Goal: Task Accomplishment & Management: Manage account settings

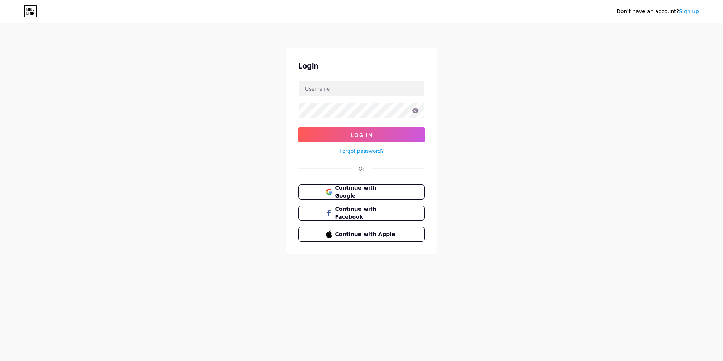
type input "[EMAIL_ADDRESS][DOMAIN_NAME]"
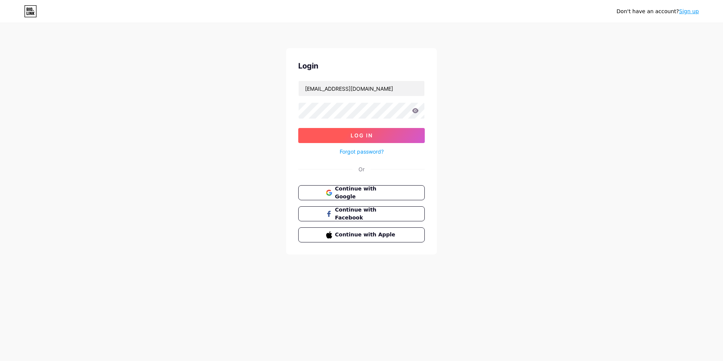
click at [408, 130] on button "Log In" at bounding box center [361, 135] width 126 height 15
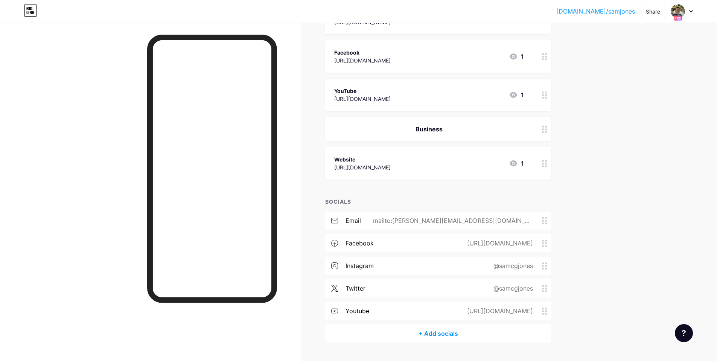
scroll to position [358, 0]
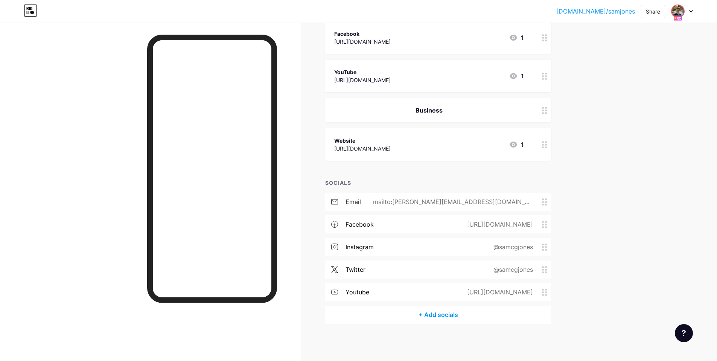
click at [679, 12] on img at bounding box center [678, 11] width 12 height 12
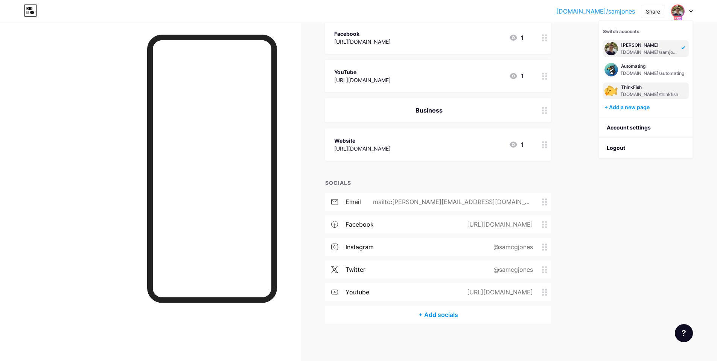
click at [672, 93] on div "[DOMAIN_NAME]/thinkfish" at bounding box center [649, 94] width 57 height 6
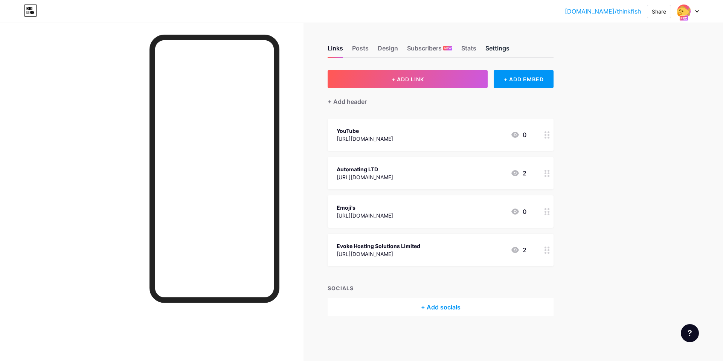
click at [507, 53] on div "Settings" at bounding box center [497, 51] width 24 height 14
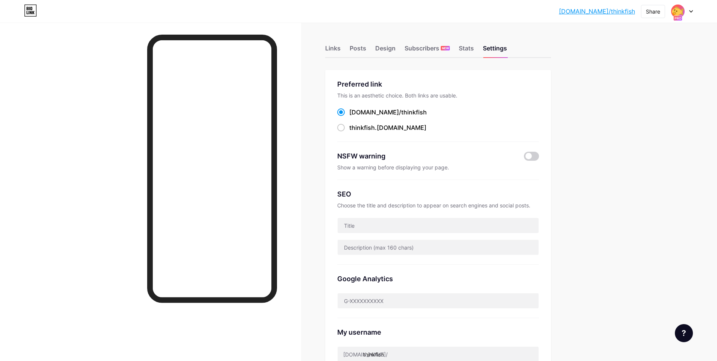
click at [681, 14] on img at bounding box center [678, 11] width 12 height 12
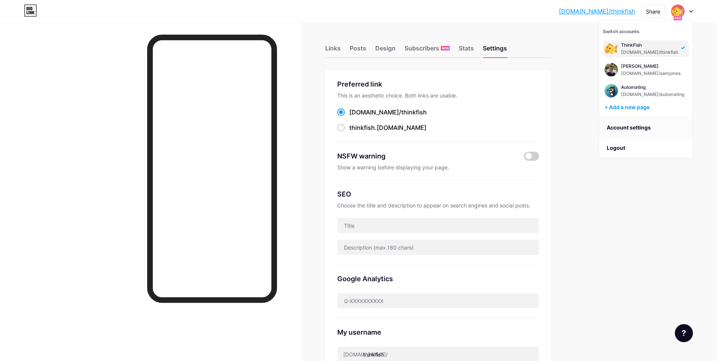
click at [636, 126] on link "Account settings" at bounding box center [645, 127] width 93 height 20
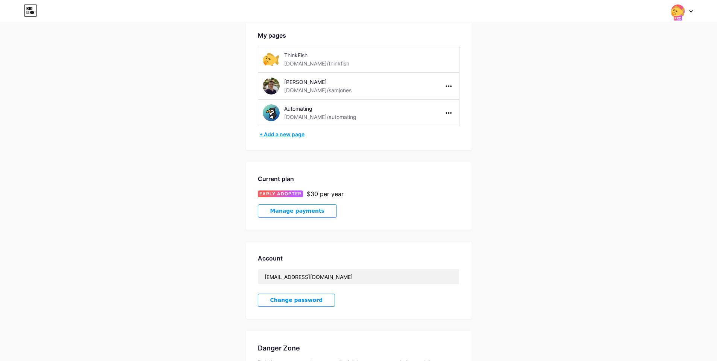
scroll to position [112, 0]
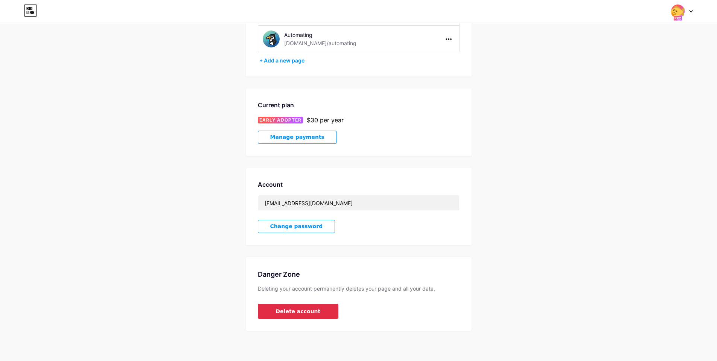
click at [327, 309] on button "Delete account" at bounding box center [298, 311] width 81 height 15
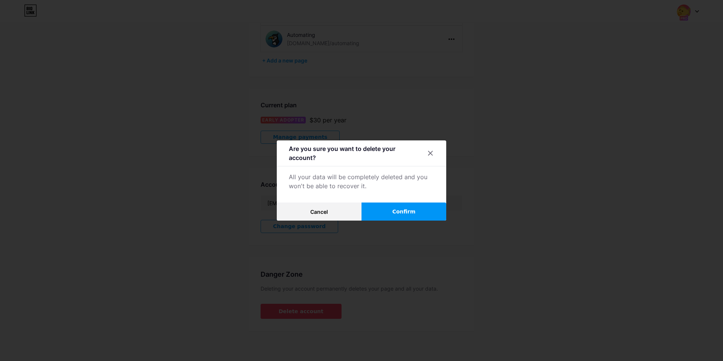
click at [379, 213] on button "Confirm" at bounding box center [403, 212] width 85 height 18
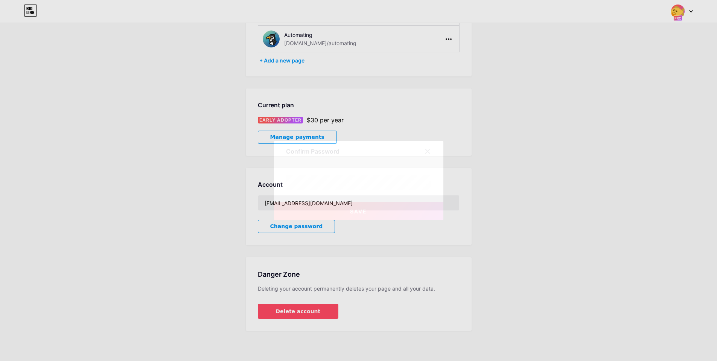
click at [432, 150] on div at bounding box center [428, 152] width 14 height 14
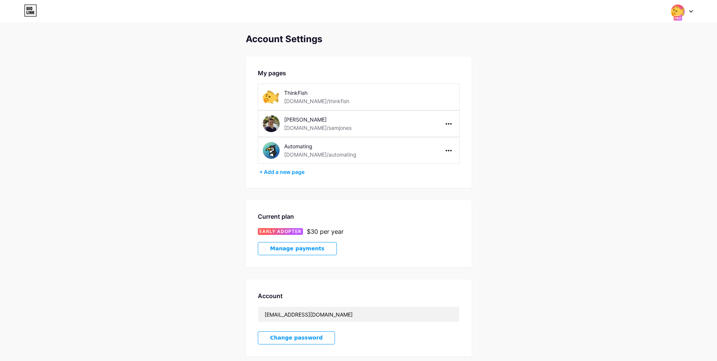
scroll to position [0, 0]
click at [316, 150] on div "Automating" at bounding box center [334, 147] width 101 height 8
click at [677, 15] on img at bounding box center [678, 11] width 14 height 14
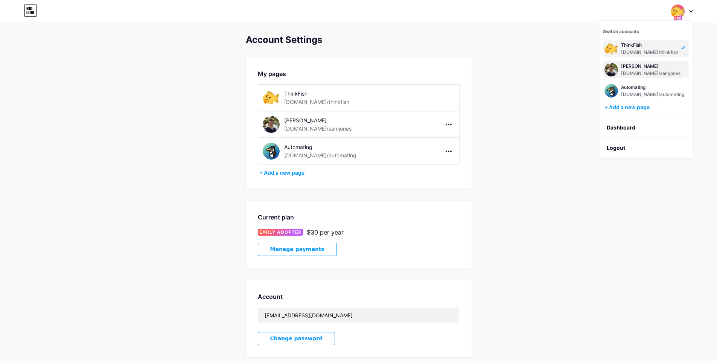
click at [640, 70] on div "[DOMAIN_NAME]/samjones" at bounding box center [650, 73] width 59 height 6
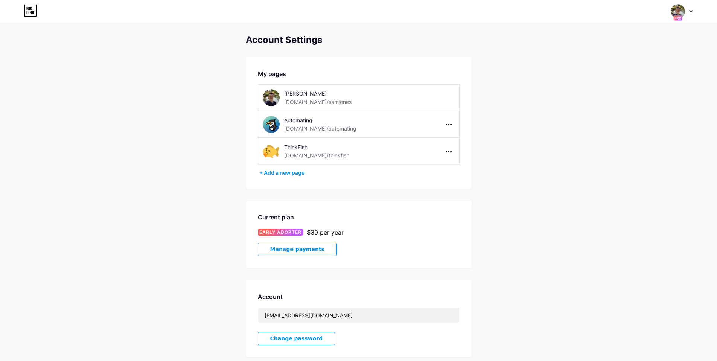
click at [32, 11] on icon at bounding box center [33, 12] width 2 height 3
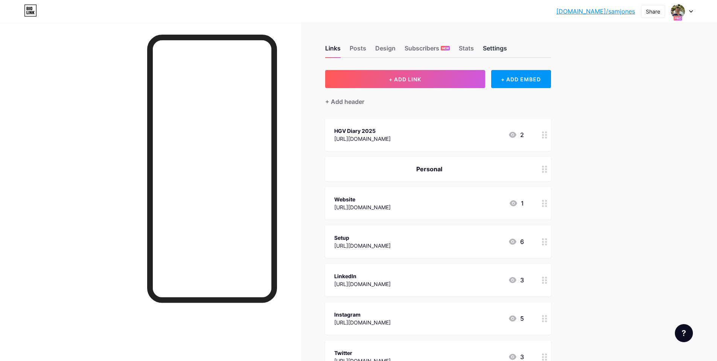
click at [496, 47] on div "Settings" at bounding box center [495, 51] width 24 height 14
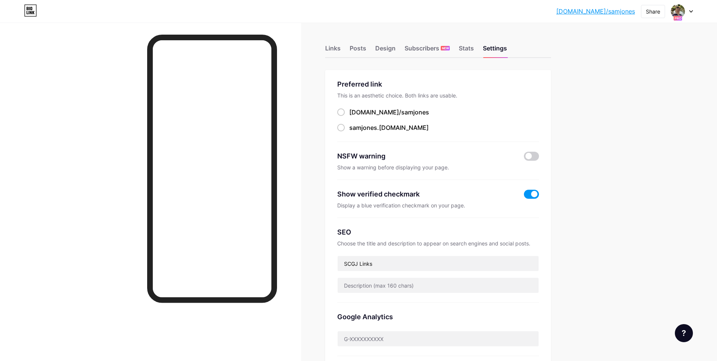
click at [457, 54] on div "Links Posts Design Subscribers NEW Stats Settings" at bounding box center [438, 45] width 226 height 26
click at [371, 46] on div "Links Posts Design Subscribers NEW Stats Settings" at bounding box center [438, 45] width 226 height 26
click at [363, 46] on div "Posts" at bounding box center [358, 51] width 17 height 14
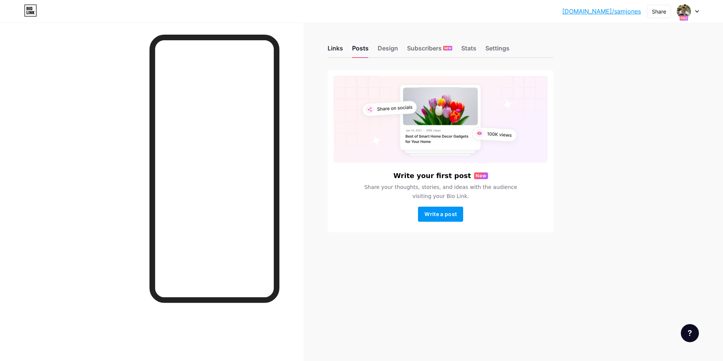
click at [333, 49] on div "Links" at bounding box center [335, 51] width 15 height 14
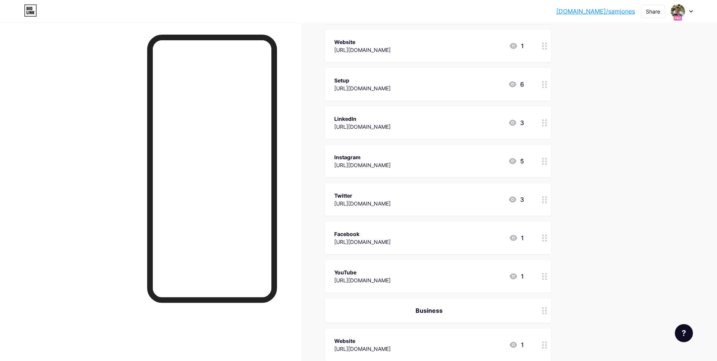
scroll to position [207, 0]
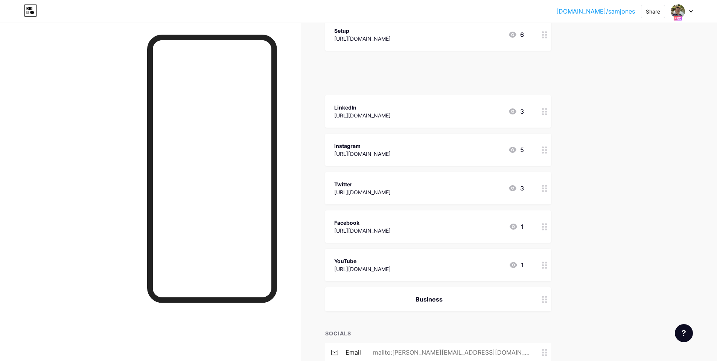
click at [524, 69] on div "1" at bounding box center [516, 73] width 15 height 9
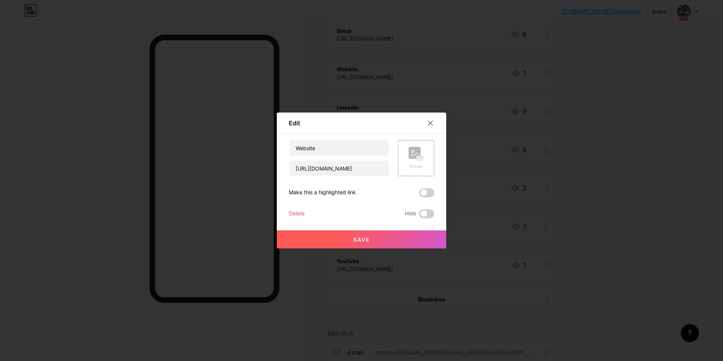
click at [529, 74] on div at bounding box center [361, 180] width 723 height 361
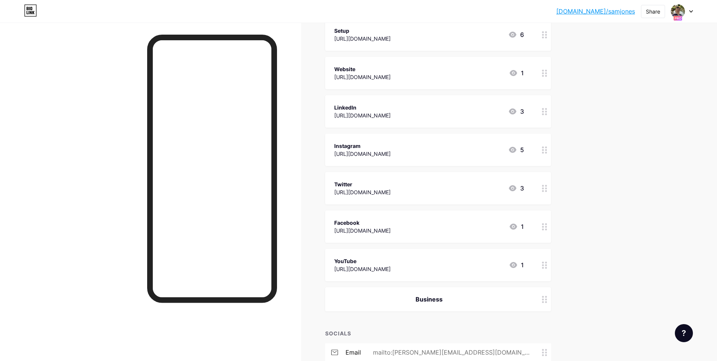
drag, startPoint x: 539, startPoint y: 71, endPoint x: 542, endPoint y: 51, distance: 20.2
click at [540, 47] on span "HGV Diary 2025 https://amzn.to/40GoAMd 2 Personal Website https://samjones.xyz …" at bounding box center [438, 112] width 226 height 400
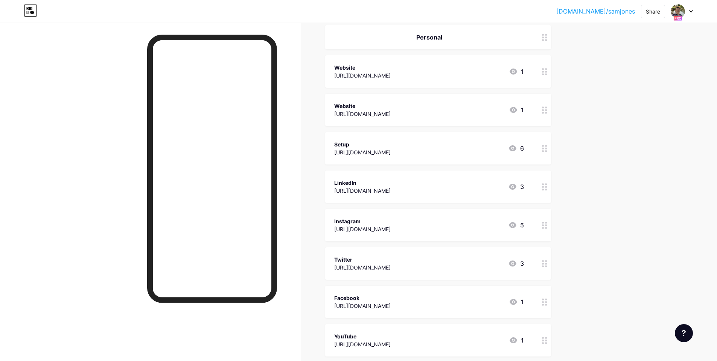
scroll to position [94, 0]
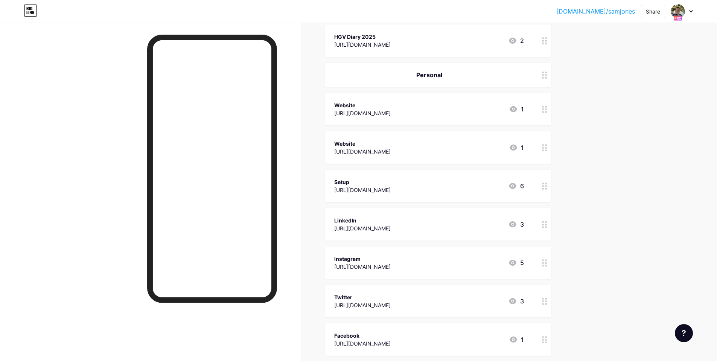
click at [544, 109] on icon at bounding box center [544, 109] width 5 height 7
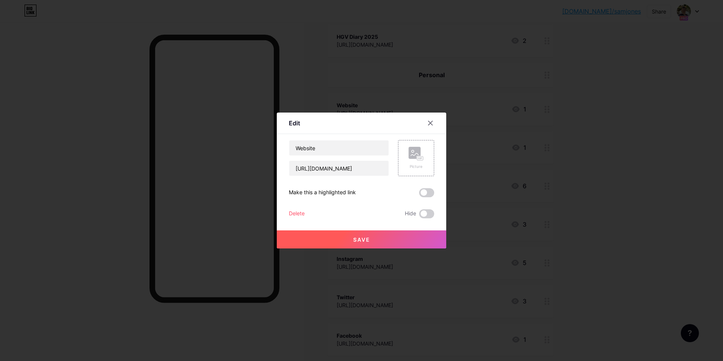
click at [298, 213] on div "Delete" at bounding box center [297, 213] width 16 height 9
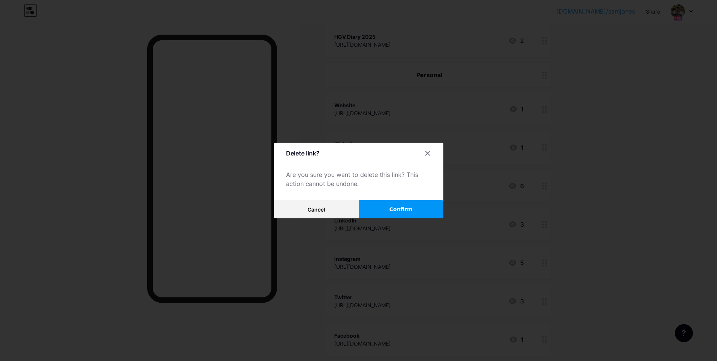
click at [397, 208] on span "Confirm" at bounding box center [400, 210] width 23 height 8
click at [594, 180] on div at bounding box center [358, 180] width 717 height 361
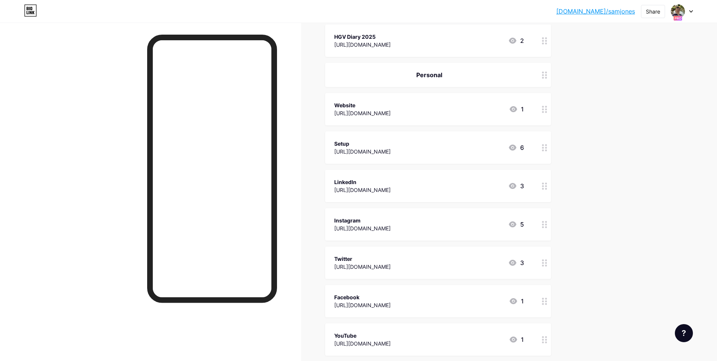
click at [594, 180] on div "bio.link/samjon... bio.link/samjones Share Switch accounts Sam Jones bio.link/s…" at bounding box center [358, 246] width 717 height 681
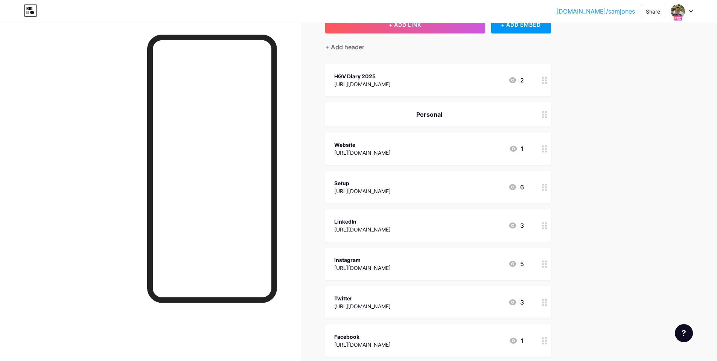
scroll to position [0, 0]
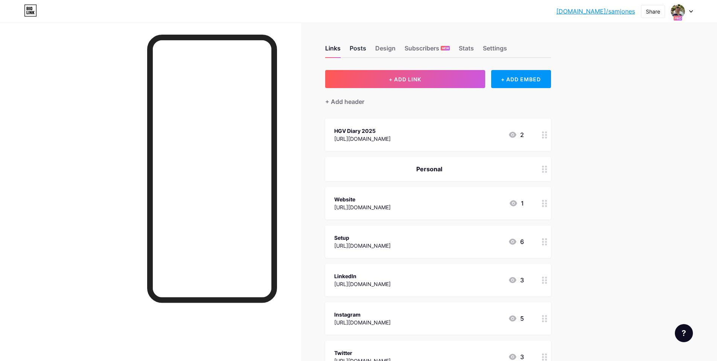
click at [365, 47] on div "Posts" at bounding box center [358, 51] width 17 height 14
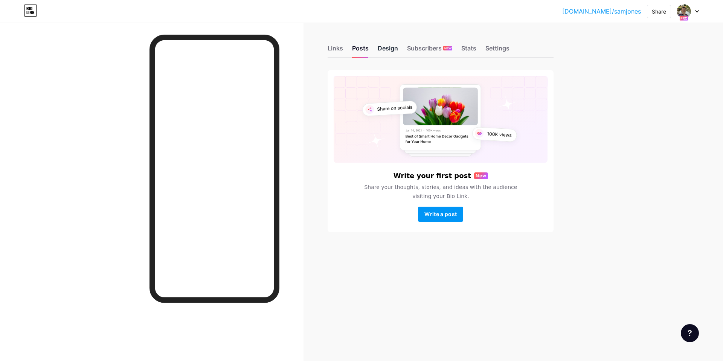
click at [383, 49] on div "Design" at bounding box center [388, 51] width 20 height 14
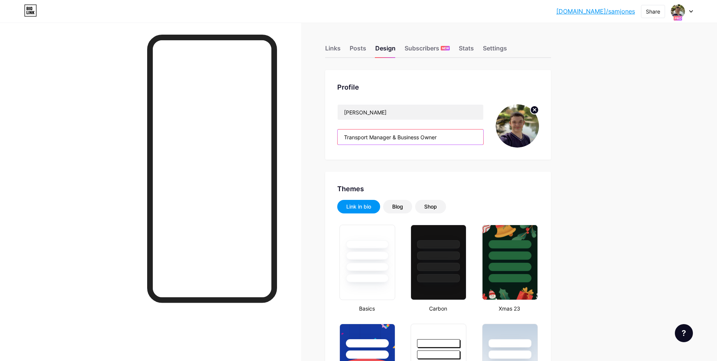
drag, startPoint x: 400, startPoint y: 138, endPoint x: 469, endPoint y: 146, distance: 69.8
click at [469, 146] on div "Sam Jones Transport Manager & Business Owner" at bounding box center [410, 125] width 146 height 43
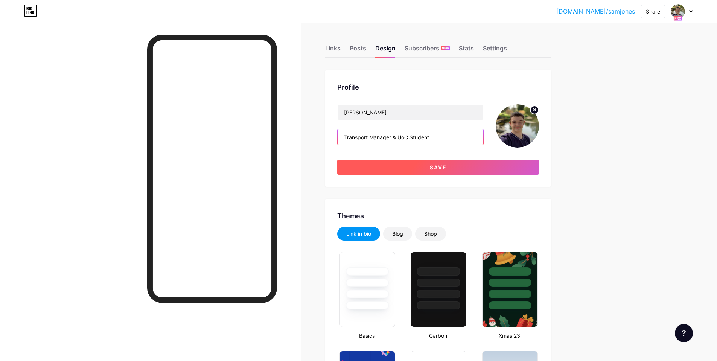
type input "Transport Manager & UoC Student"
click at [417, 164] on button "Save" at bounding box center [438, 167] width 202 height 15
